Goal: Task Accomplishment & Management: Manage account settings

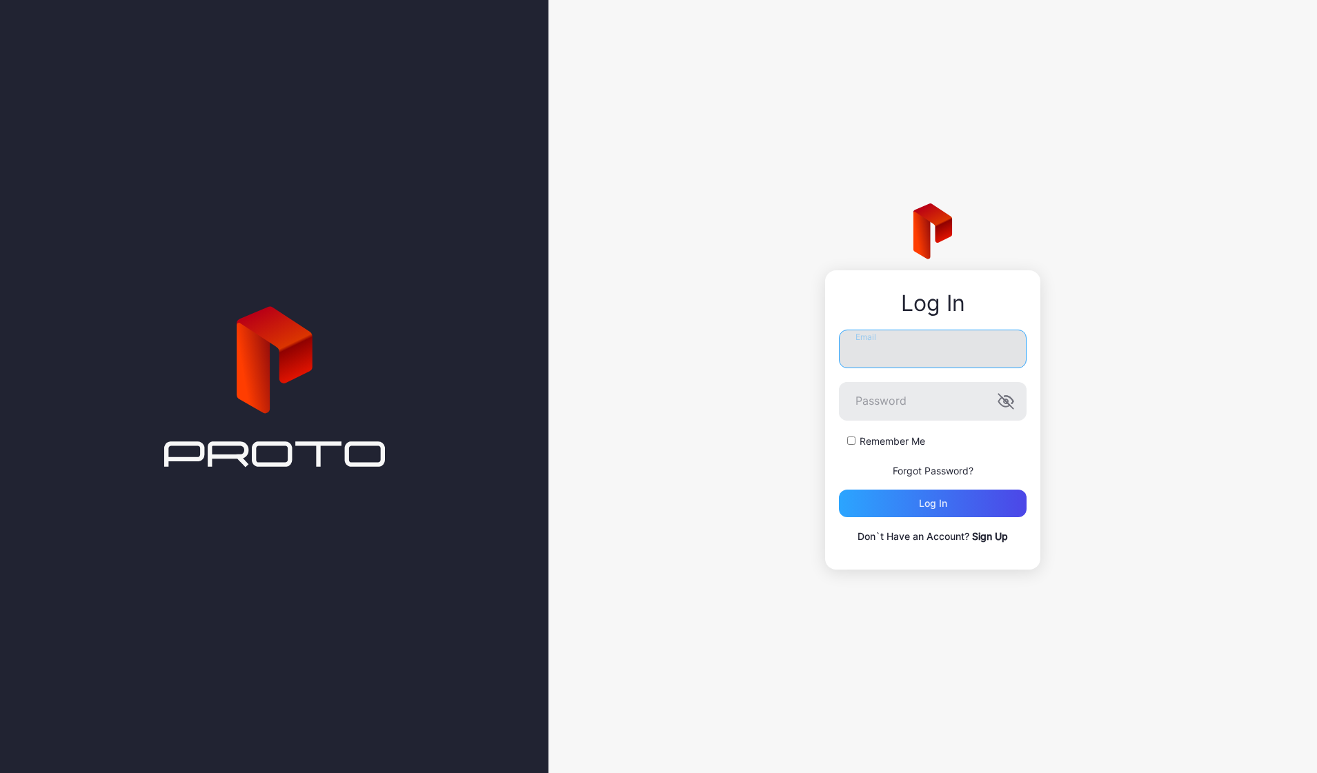
click at [912, 350] on input "Email" at bounding box center [933, 349] width 188 height 39
click at [1002, 351] on input "Email" at bounding box center [933, 349] width 188 height 39
click at [959, 351] on input "Email" at bounding box center [933, 349] width 188 height 39
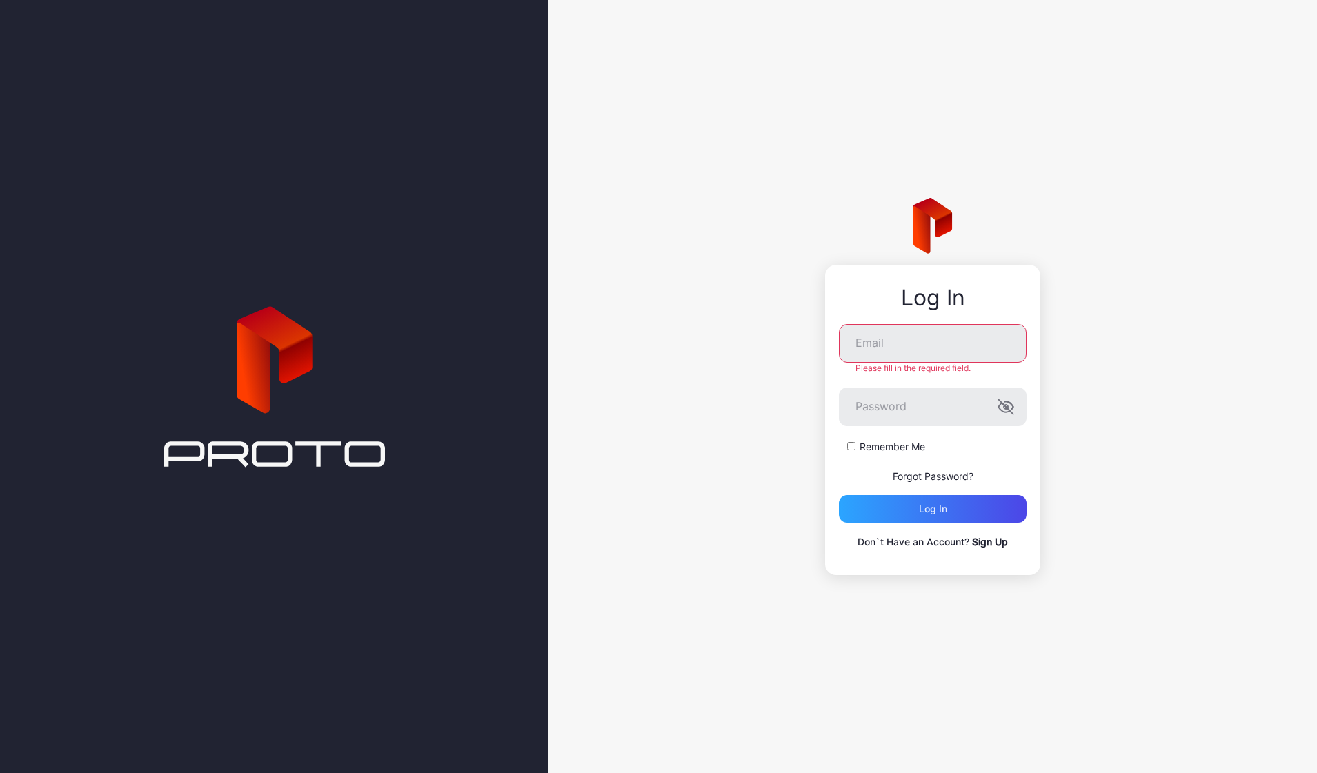
click at [924, 468] on p "Forgot Password?" at bounding box center [933, 476] width 188 height 17
click at [925, 357] on input "Email" at bounding box center [933, 343] width 188 height 39
type input "**********"
click at [933, 508] on button "Log in" at bounding box center [933, 509] width 188 height 28
click at [951, 477] on link "Forgot Password?" at bounding box center [933, 476] width 81 height 12
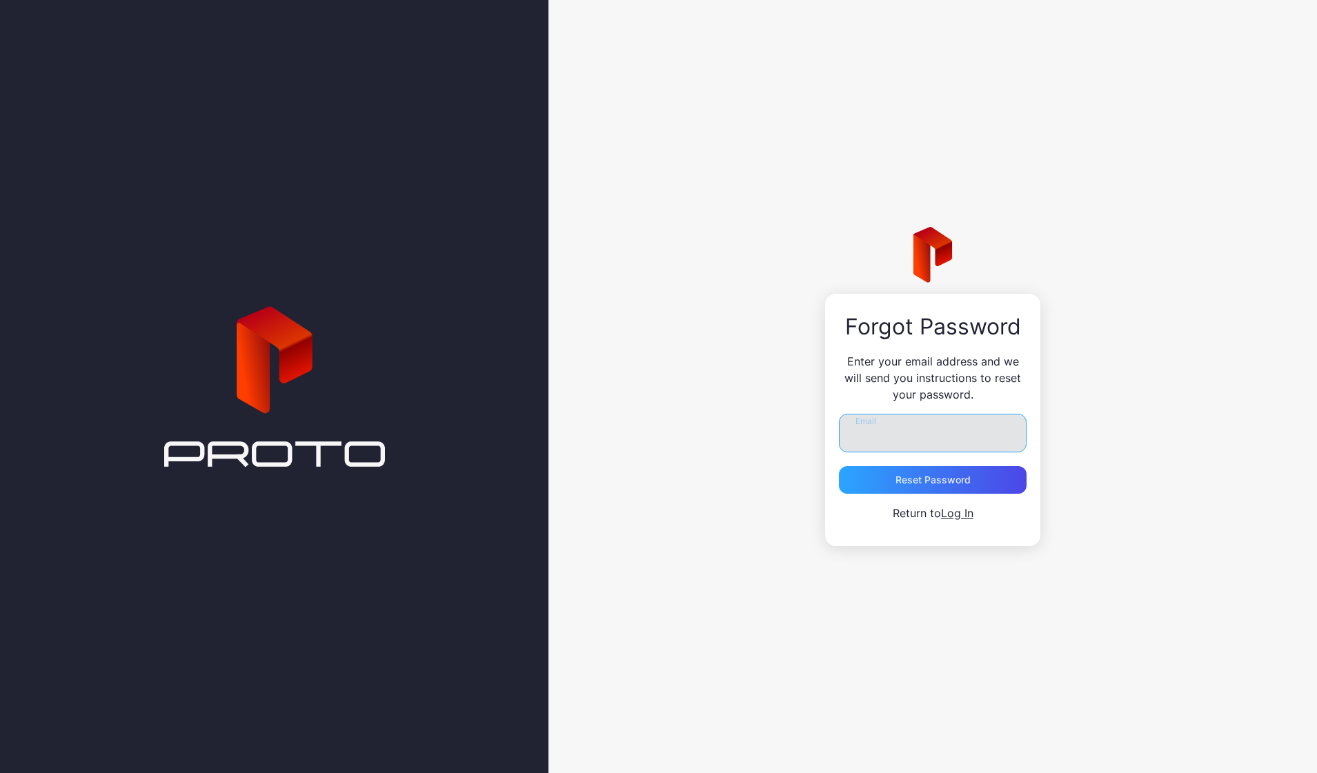
click at [905, 437] on input "Email" at bounding box center [933, 433] width 188 height 39
type input "**********"
click at [923, 479] on div "Reset Password" at bounding box center [932, 480] width 75 height 11
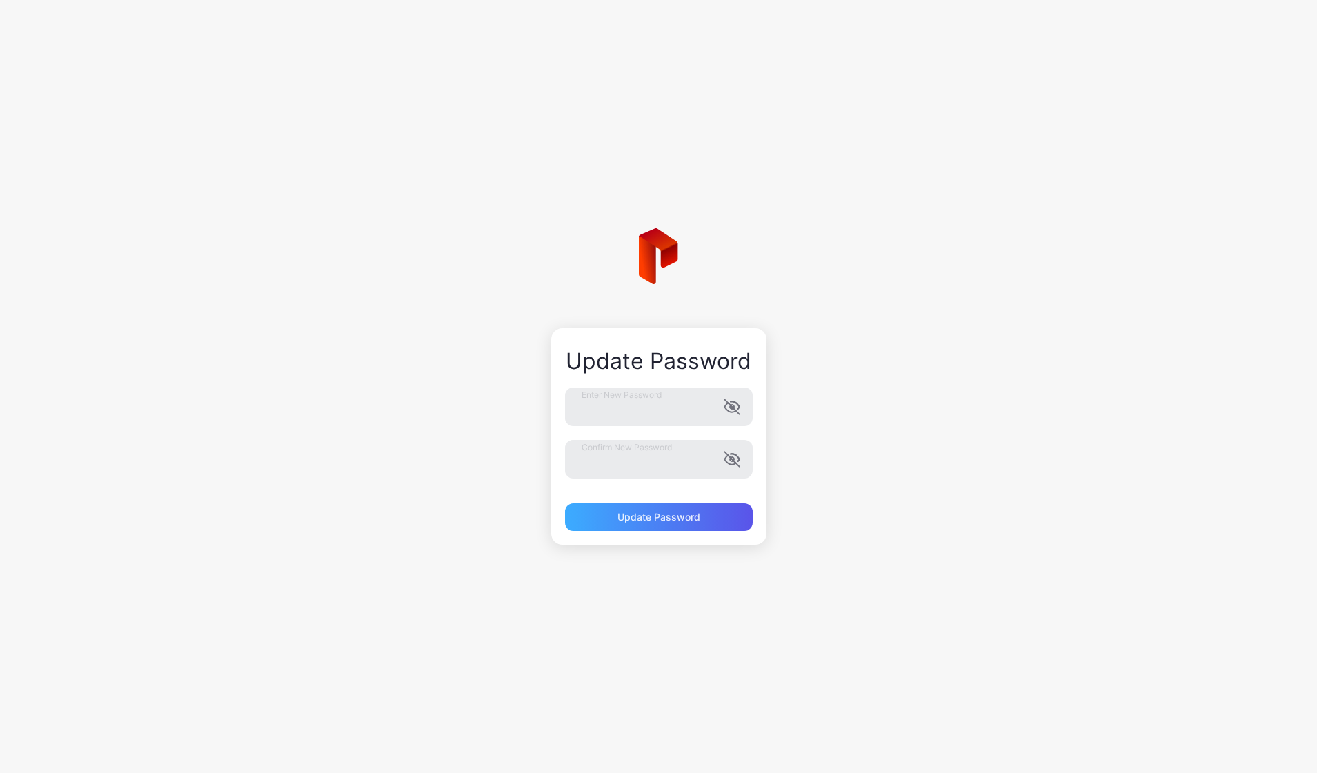
click at [646, 512] on div "Update Password" at bounding box center [658, 517] width 83 height 11
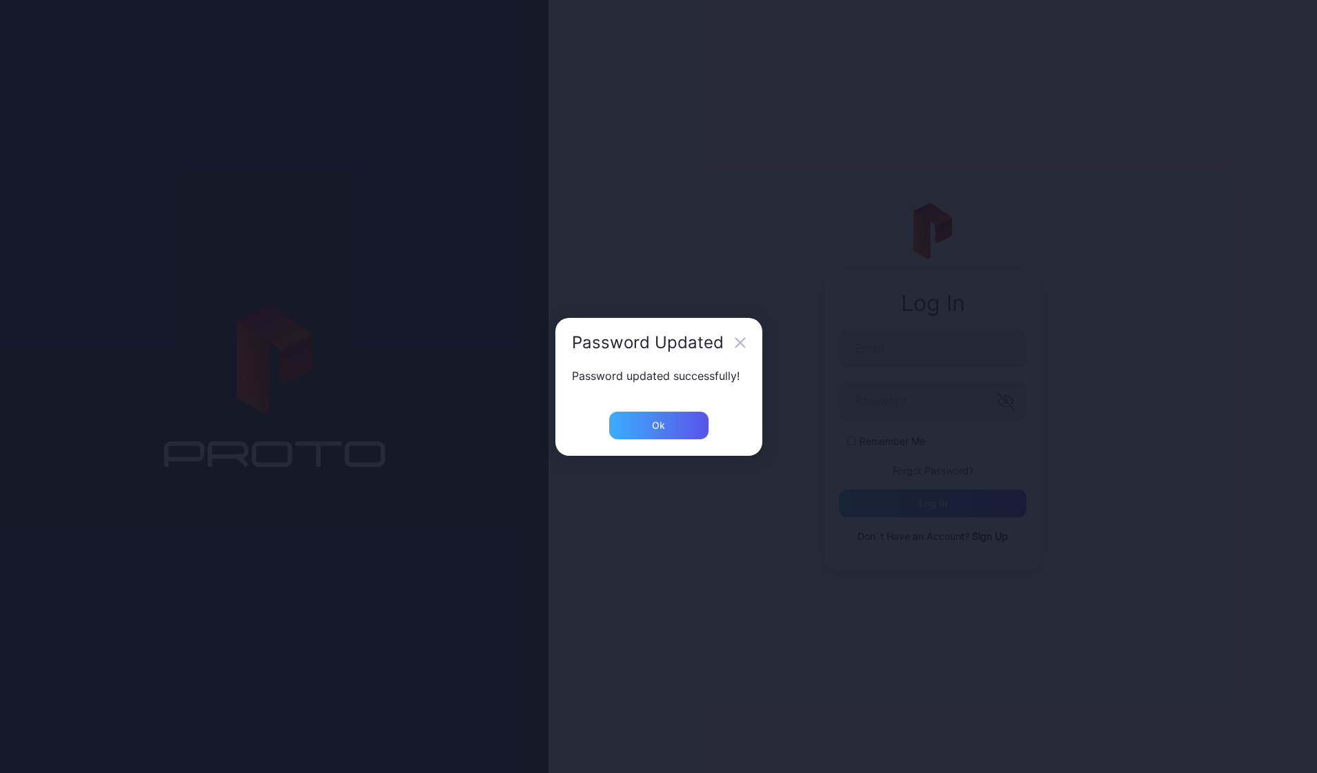
click at [652, 429] on div "Ok" at bounding box center [658, 425] width 13 height 11
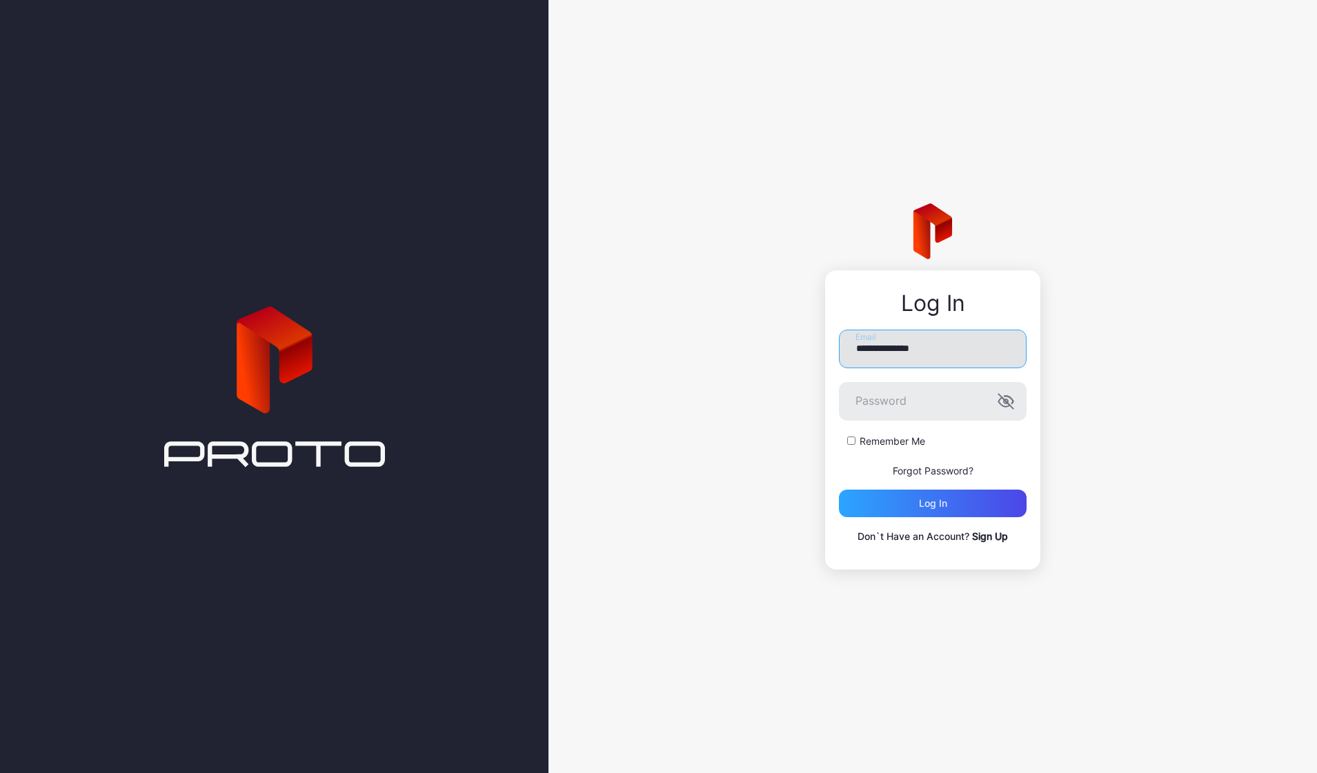
type input "**********"
click at [897, 498] on div "Log in" at bounding box center [933, 504] width 188 height 28
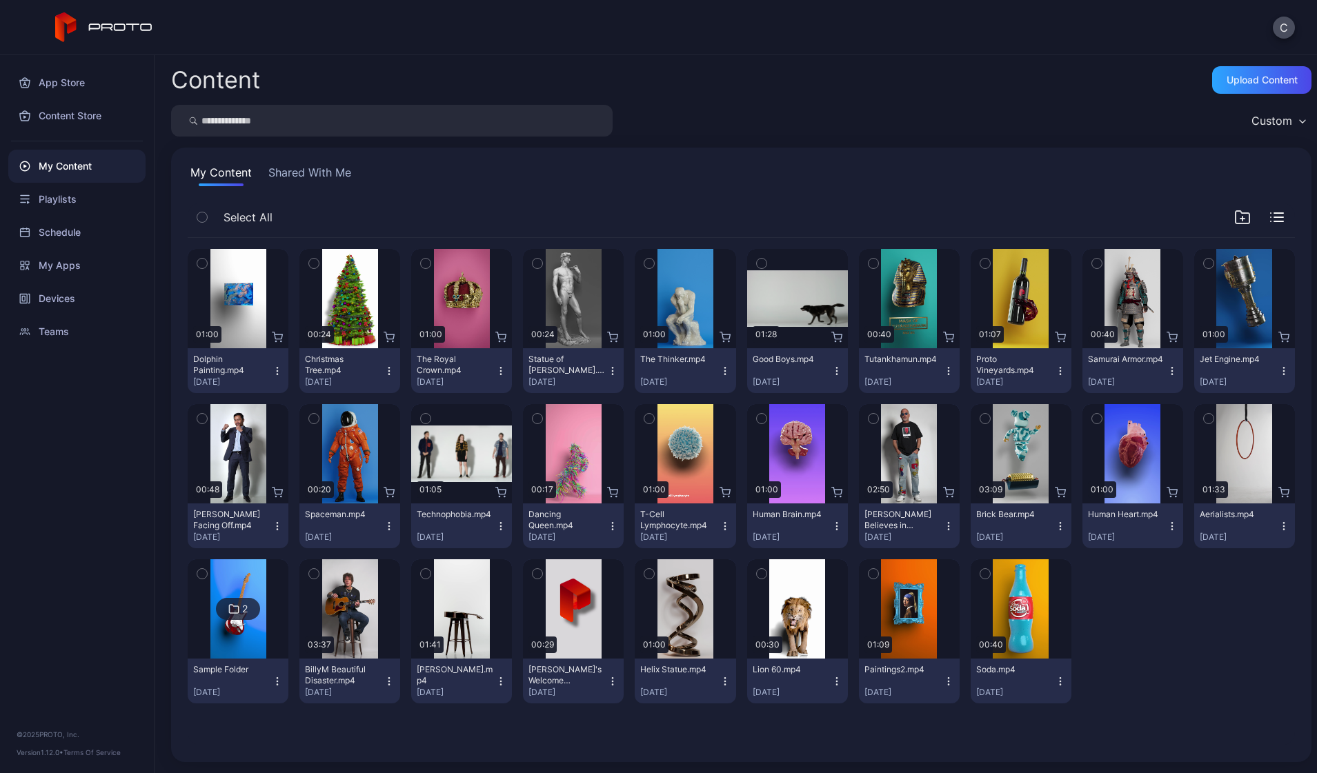
click at [325, 177] on button "Shared With Me" at bounding box center [310, 175] width 88 height 22
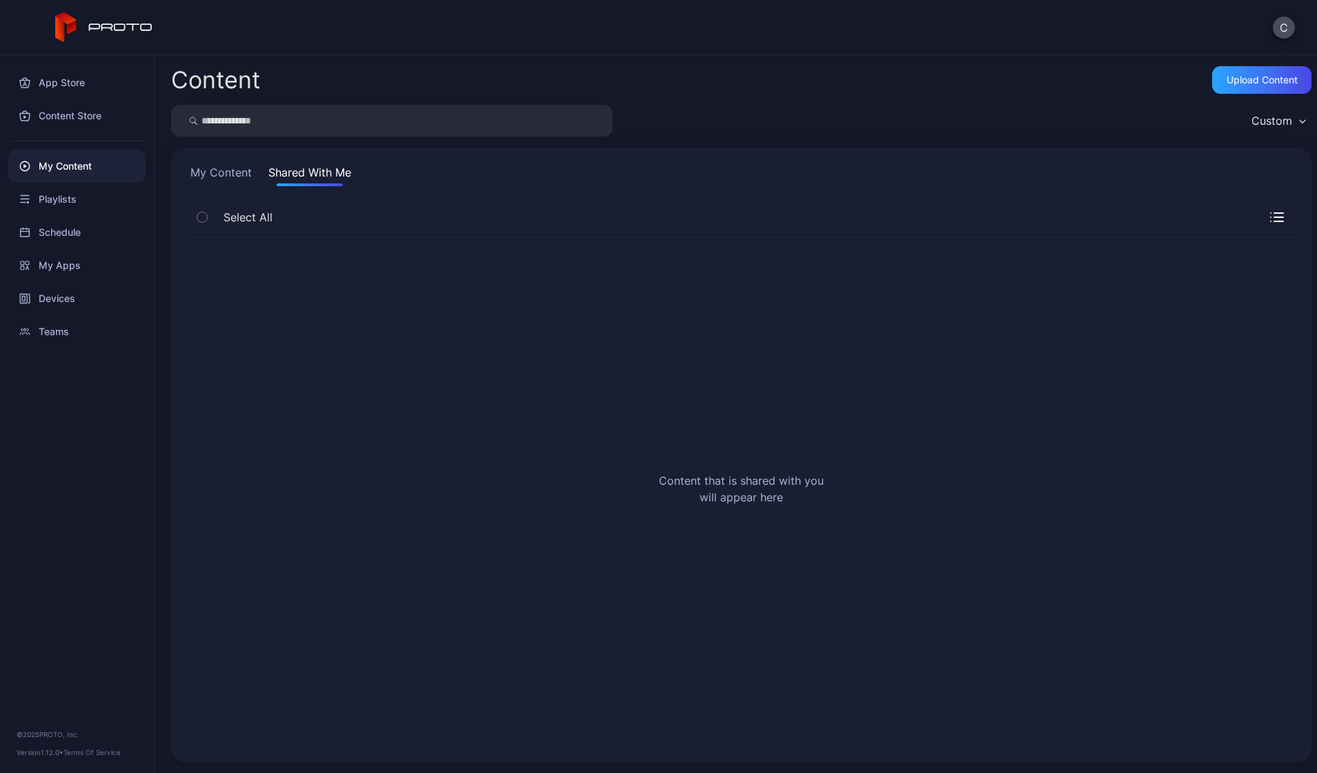
click at [241, 179] on button "My Content" at bounding box center [221, 175] width 67 height 22
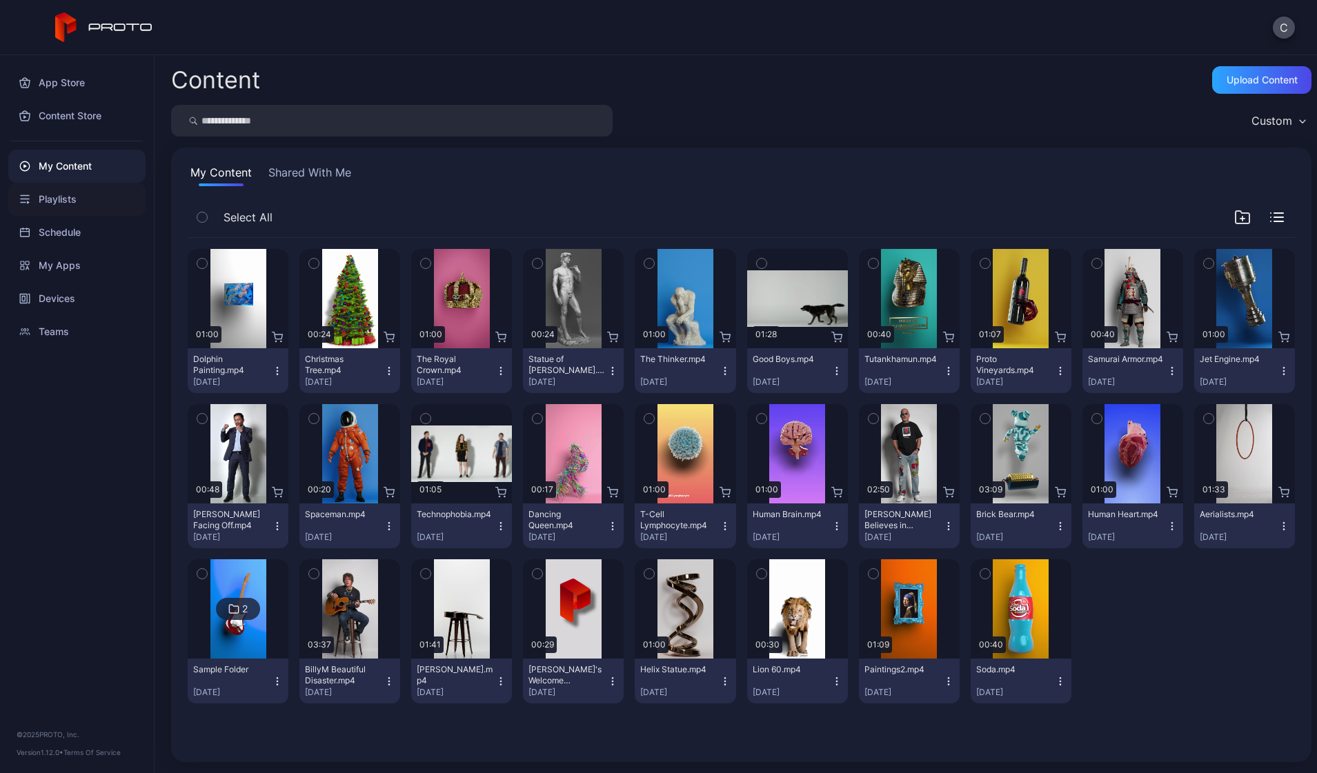
click at [63, 197] on div "Playlists" at bounding box center [76, 199] width 137 height 33
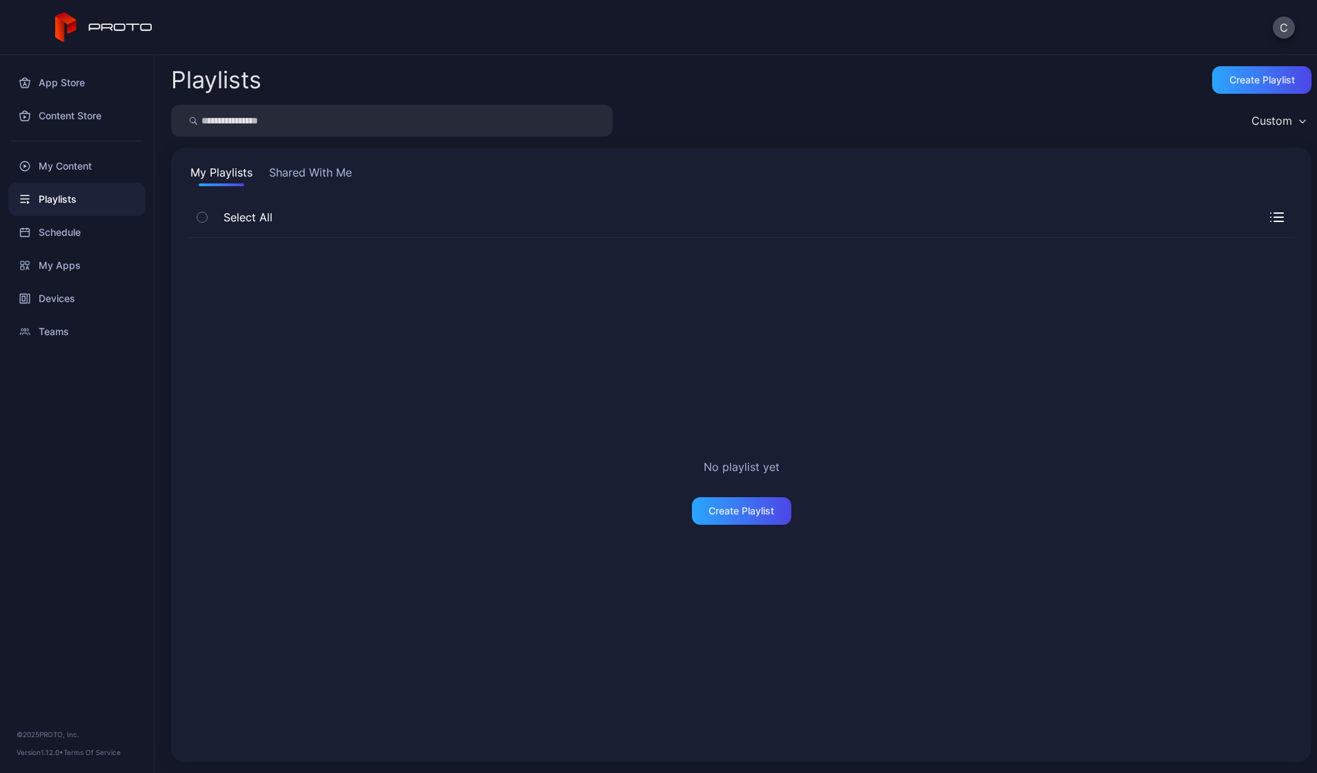
click at [295, 179] on button "Shared With Me" at bounding box center [310, 175] width 88 height 22
click at [66, 123] on div "Content Store" at bounding box center [76, 115] width 137 height 33
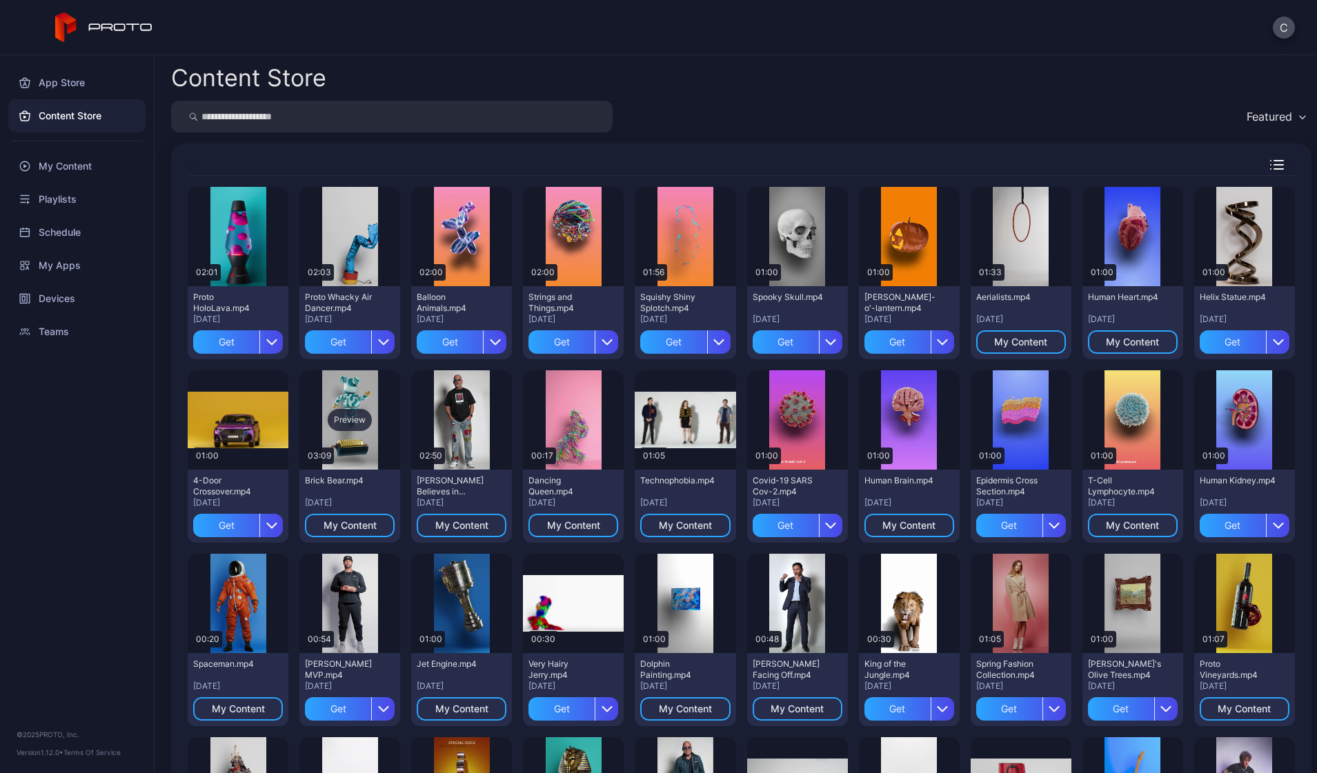
click at [400, 390] on div "Preview" at bounding box center [349, 419] width 101 height 99
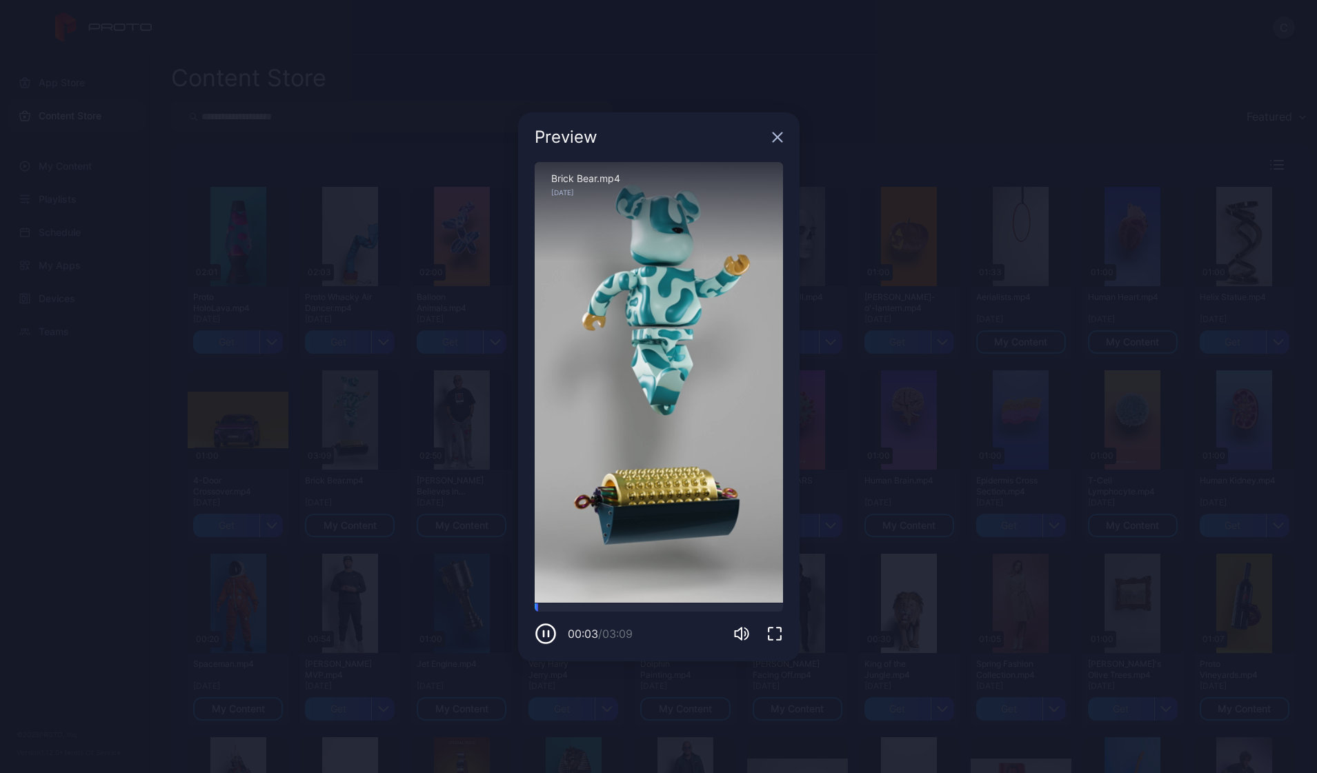
click at [777, 139] on icon "button" at bounding box center [777, 137] width 11 height 11
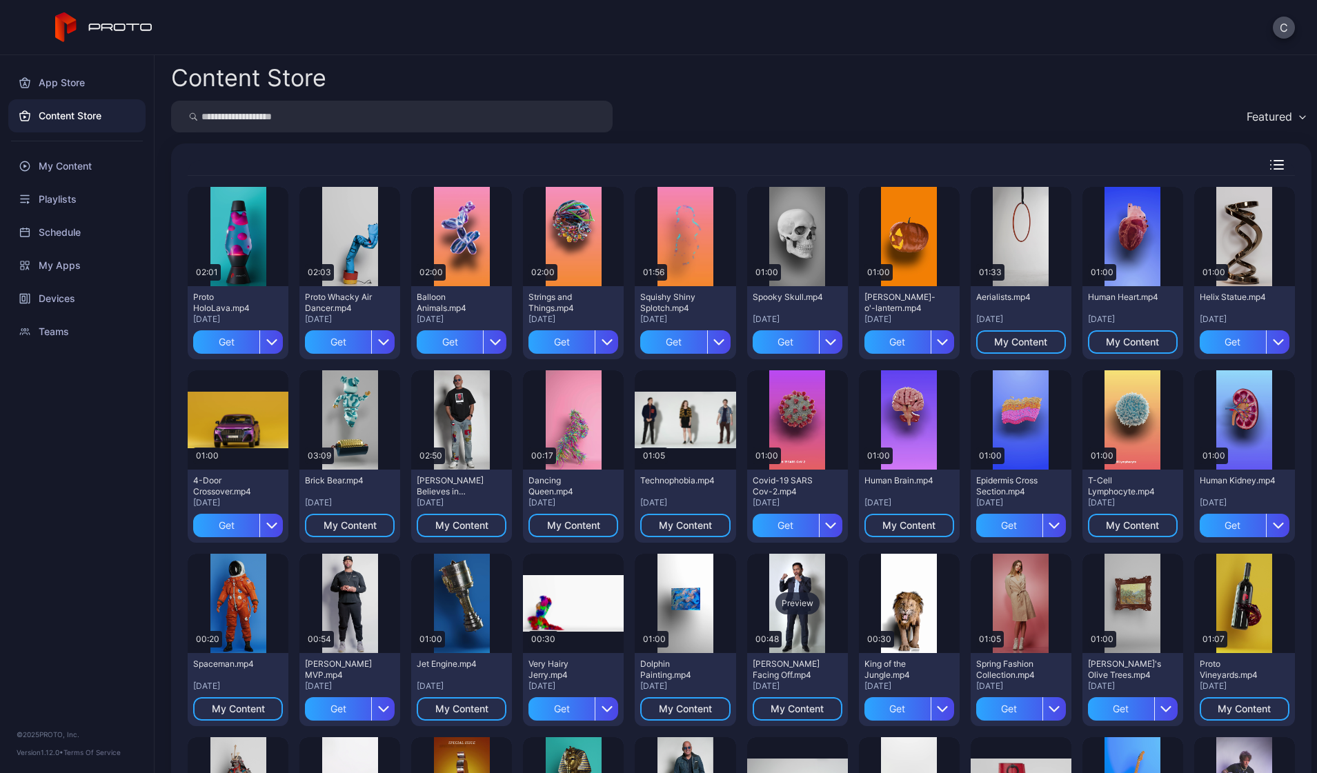
click at [819, 599] on div "Preview" at bounding box center [797, 604] width 44 height 22
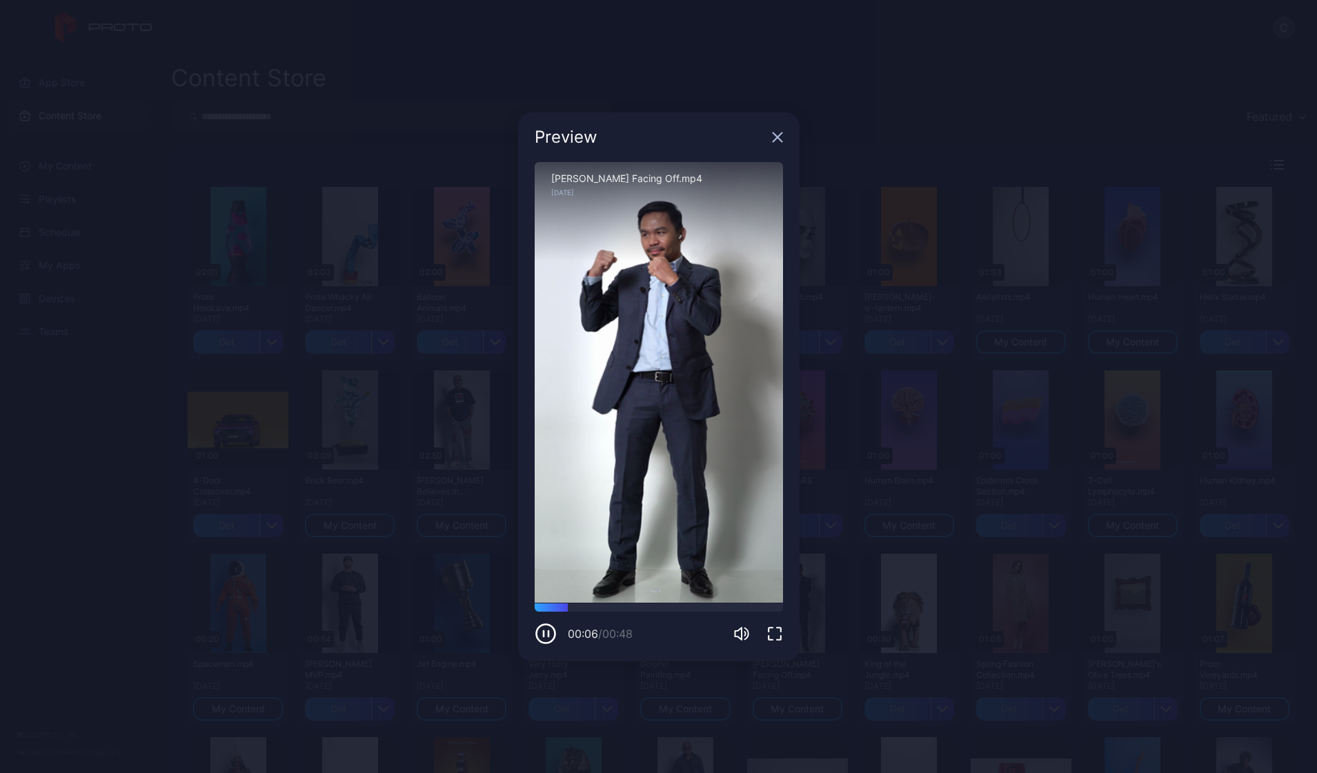
click at [777, 141] on icon "button" at bounding box center [777, 137] width 11 height 11
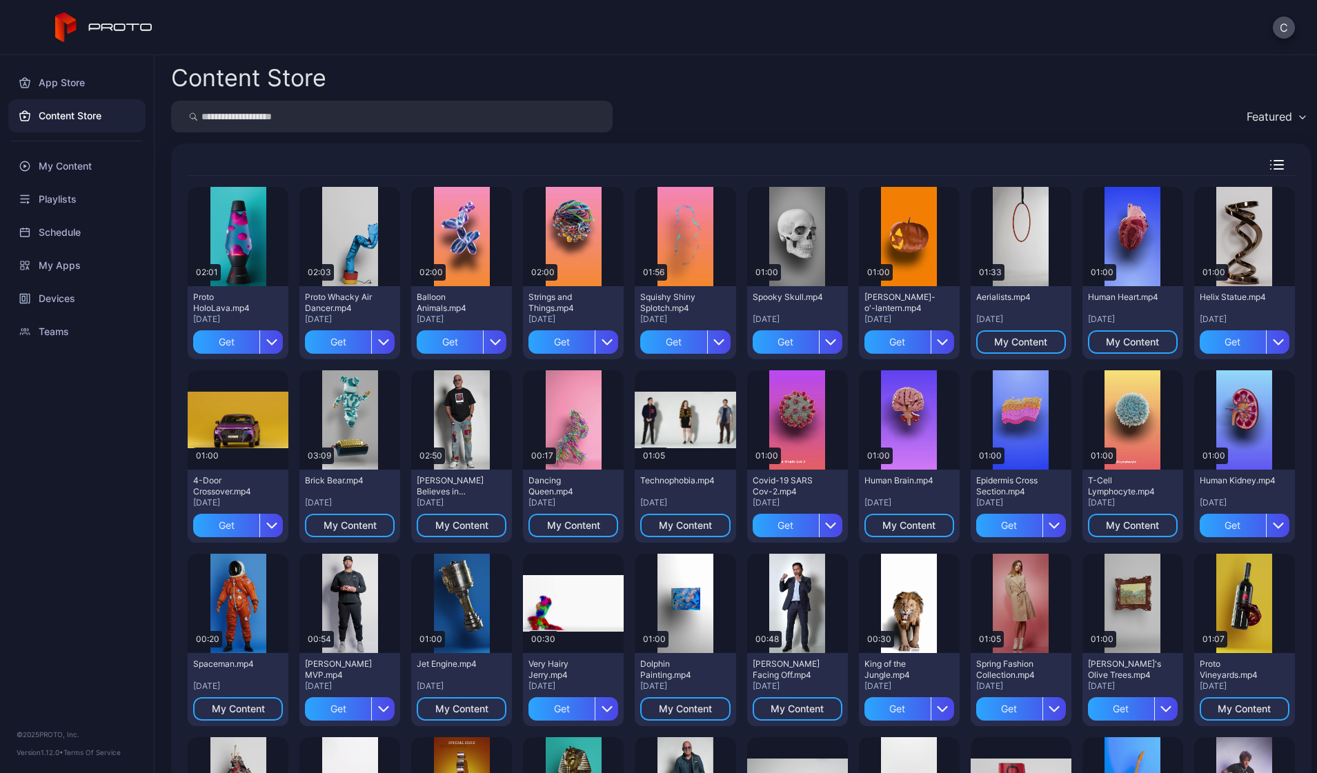
click at [1269, 114] on div "Featured" at bounding box center [1269, 117] width 46 height 14
click at [1046, 81] on div "Content Store" at bounding box center [741, 77] width 1140 height 23
click at [1270, 168] on icon "button" at bounding box center [1277, 165] width 14 height 10
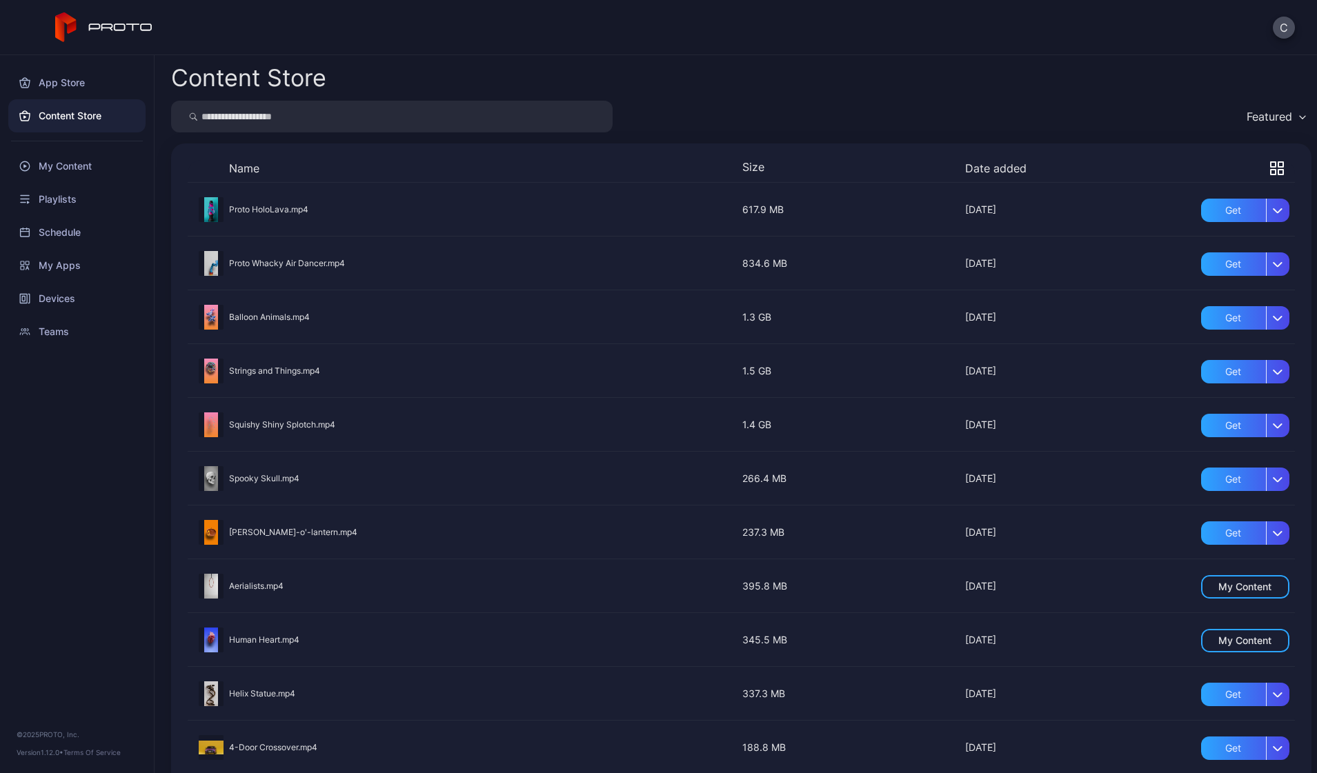
click at [1278, 165] on icon "button" at bounding box center [1280, 164] width 5 height 5
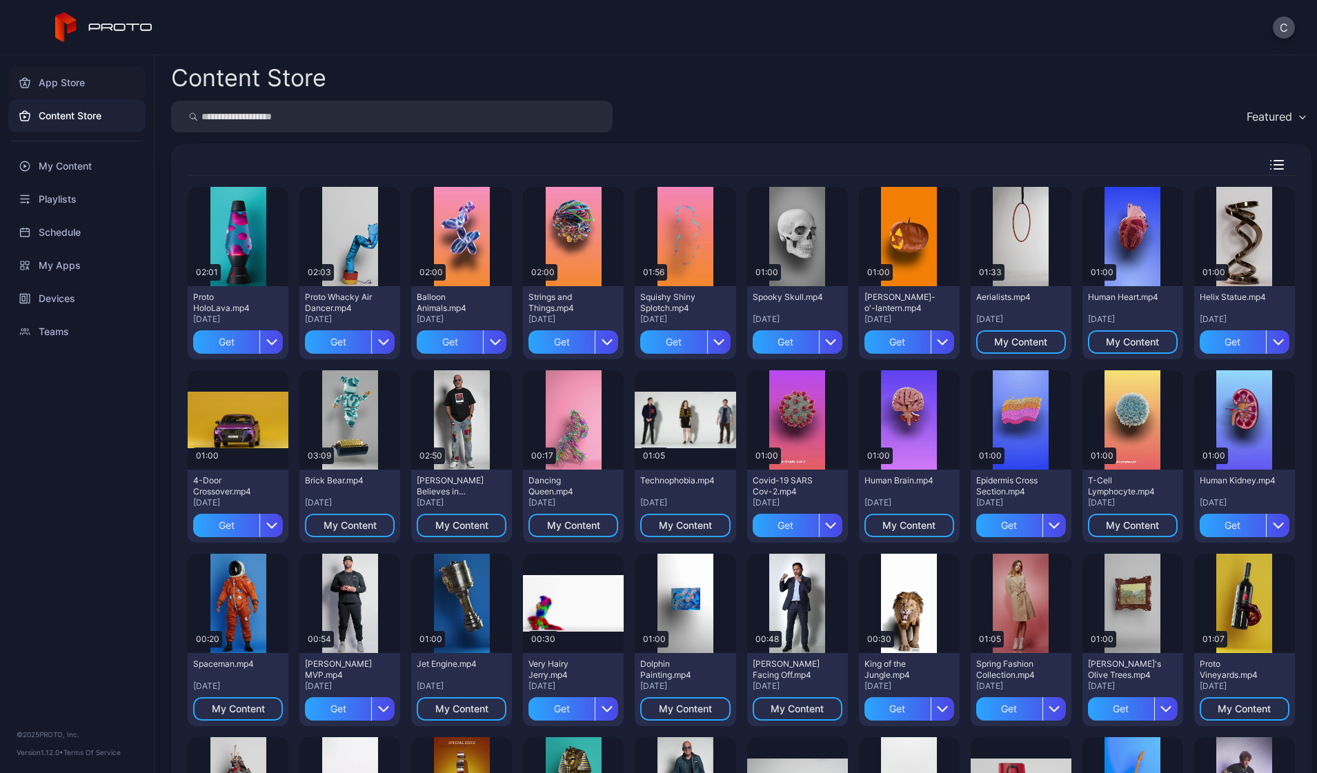
click at [70, 83] on div "App Store" at bounding box center [76, 82] width 137 height 33
